Goal: Task Accomplishment & Management: Manage account settings

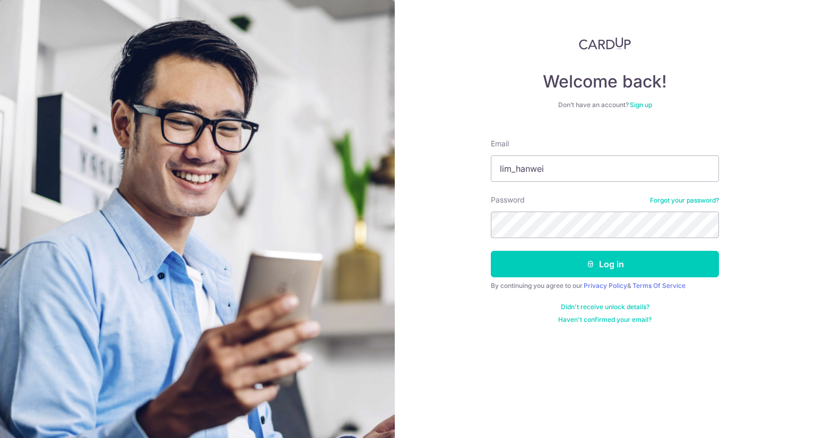
type input "[EMAIL_ADDRESS][DOMAIN_NAME]"
click at [464, 219] on div "Welcome back! Don’t have an account? Sign up Email lim_hanwei@yahoo.com.sg Pass…" at bounding box center [605, 219] width 420 height 438
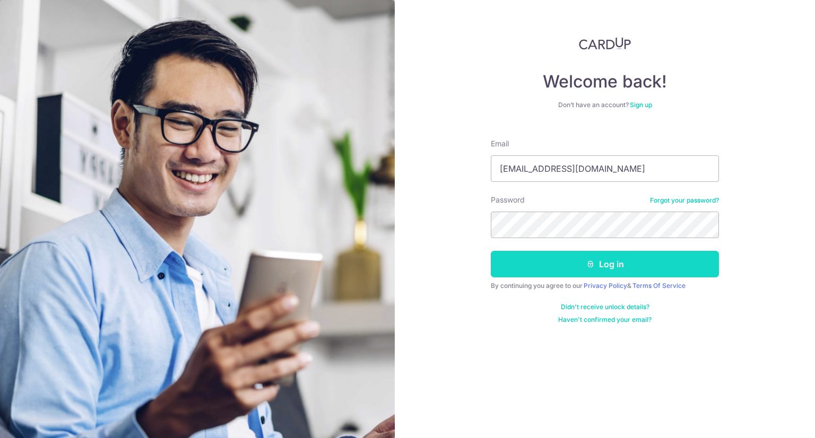
click at [611, 254] on button "Log in" at bounding box center [605, 264] width 228 height 27
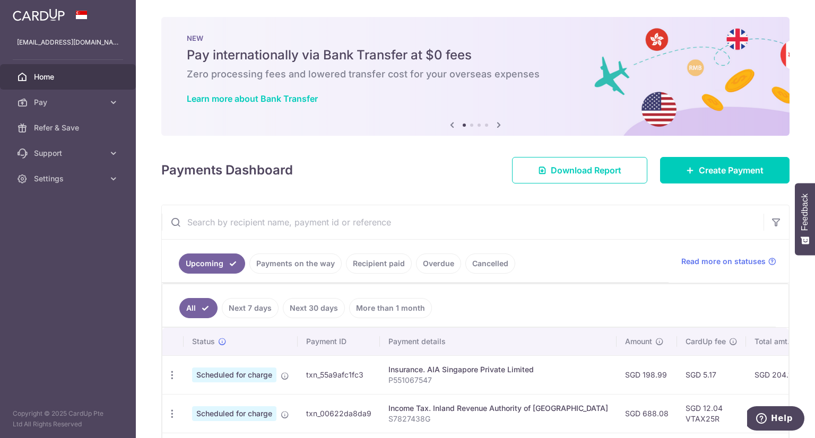
scroll to position [244, 0]
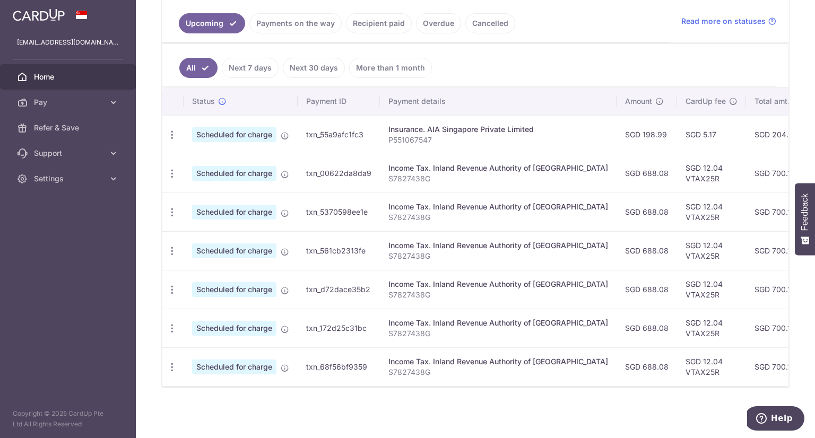
click at [699, 405] on div "× Pause Schedule Pause all future payments in this series Pause just this one p…" at bounding box center [475, 219] width 679 height 438
click at [380, 419] on div "× Pause Schedule Pause all future payments in this series Pause just this one p…" at bounding box center [475, 219] width 679 height 438
